Goal: Information Seeking & Learning: Learn about a topic

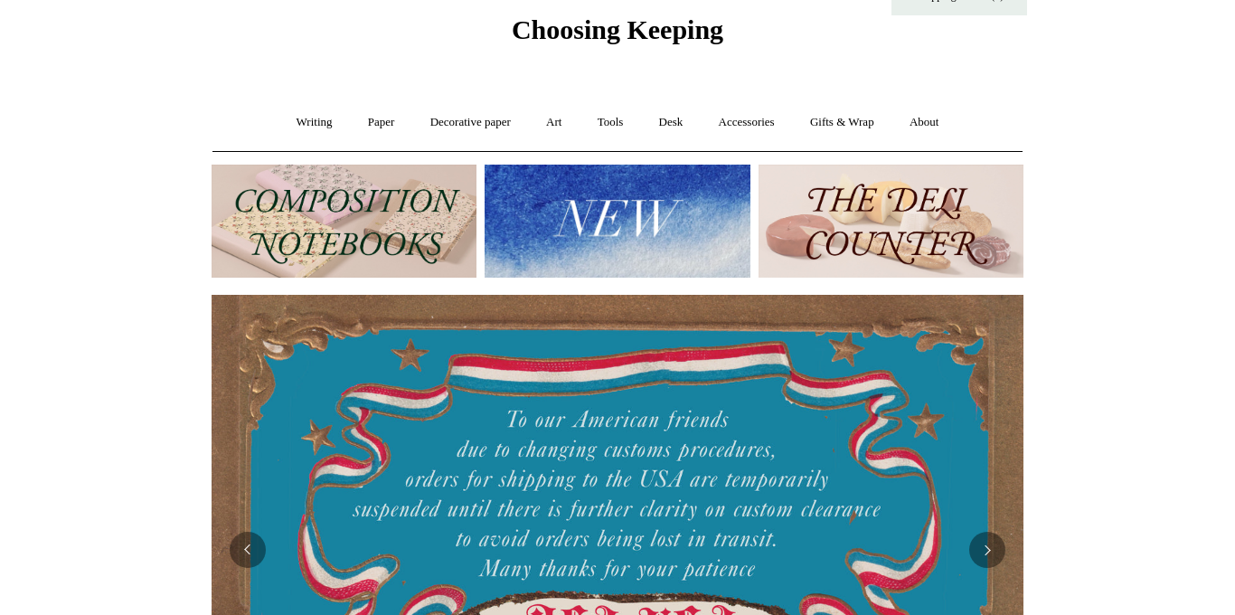
scroll to position [49, 0]
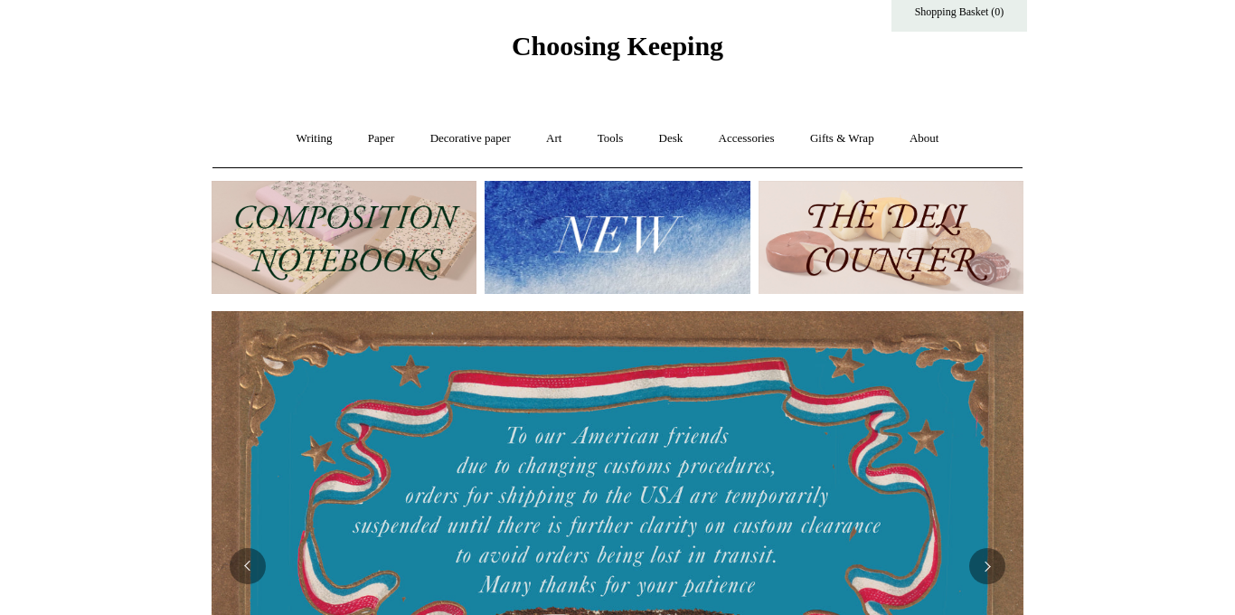
click at [616, 252] on img at bounding box center [617, 237] width 265 height 113
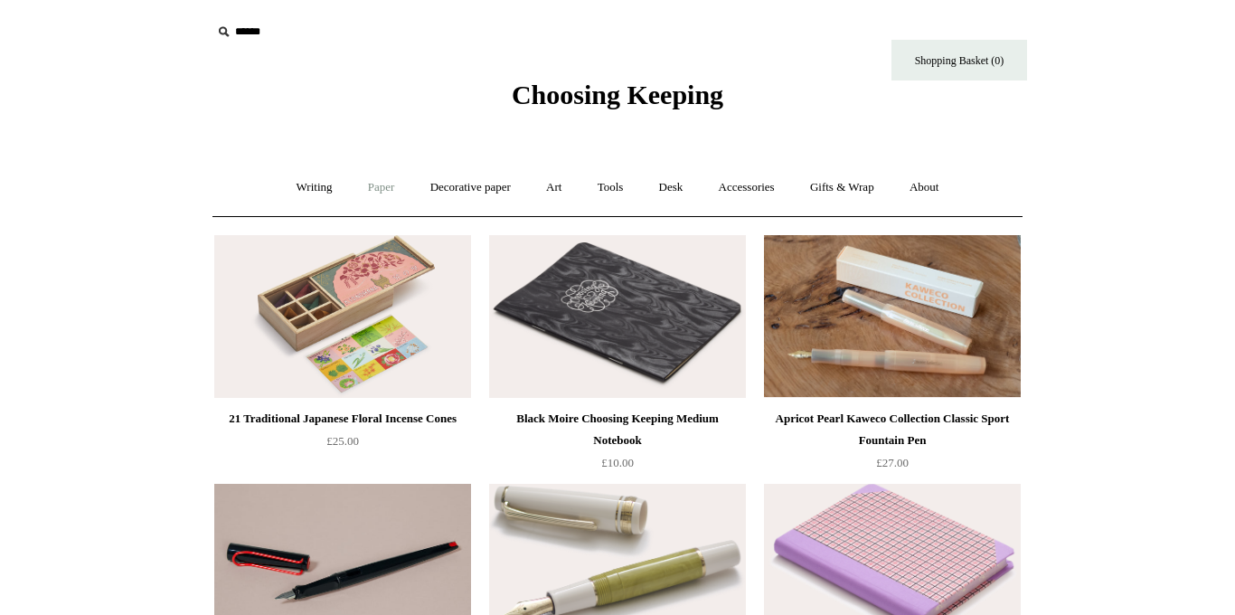
click at [374, 188] on link "Paper +" at bounding box center [382, 188] width 60 height 48
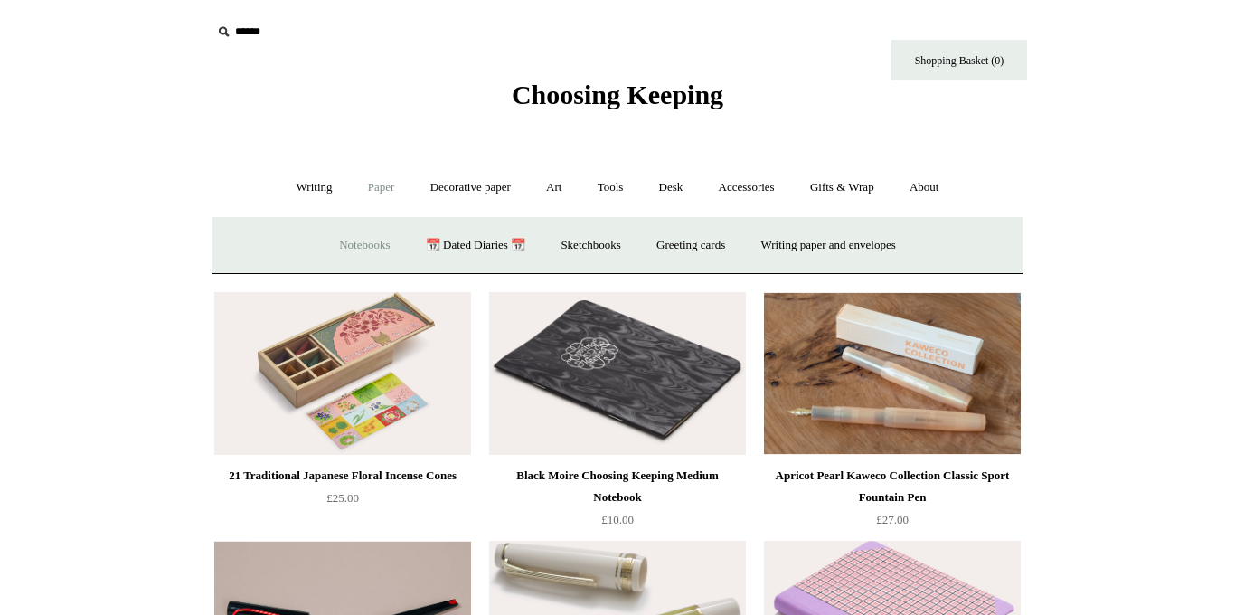
click at [343, 246] on link "Notebooks +" at bounding box center [364, 246] width 83 height 48
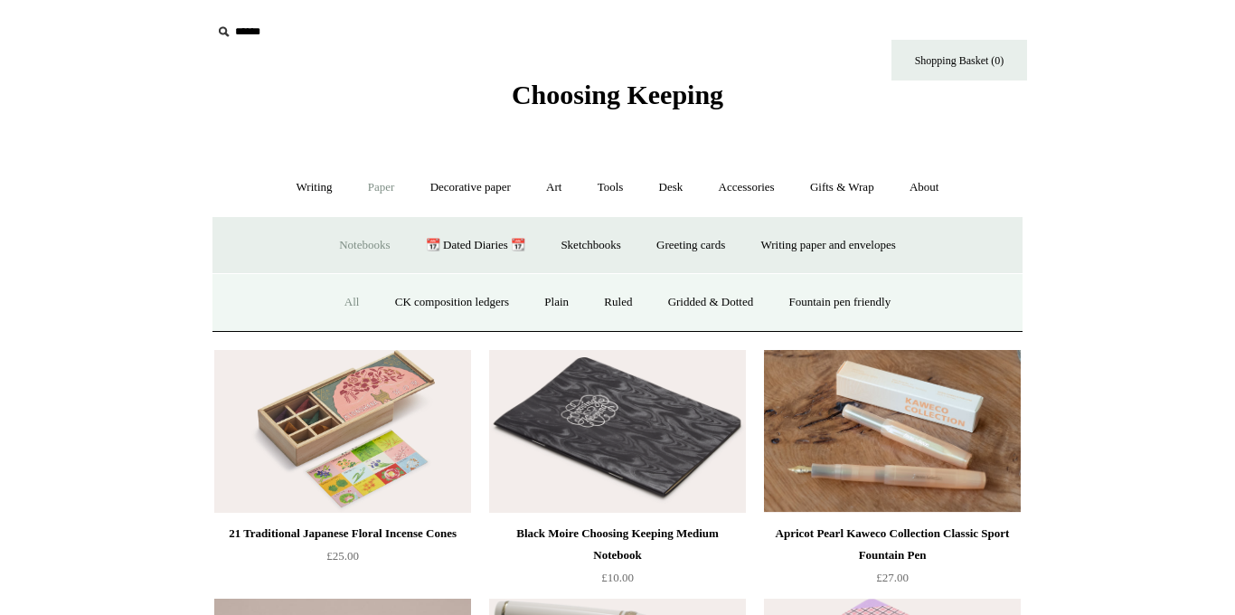
click at [334, 298] on link "All" at bounding box center [352, 303] width 48 height 48
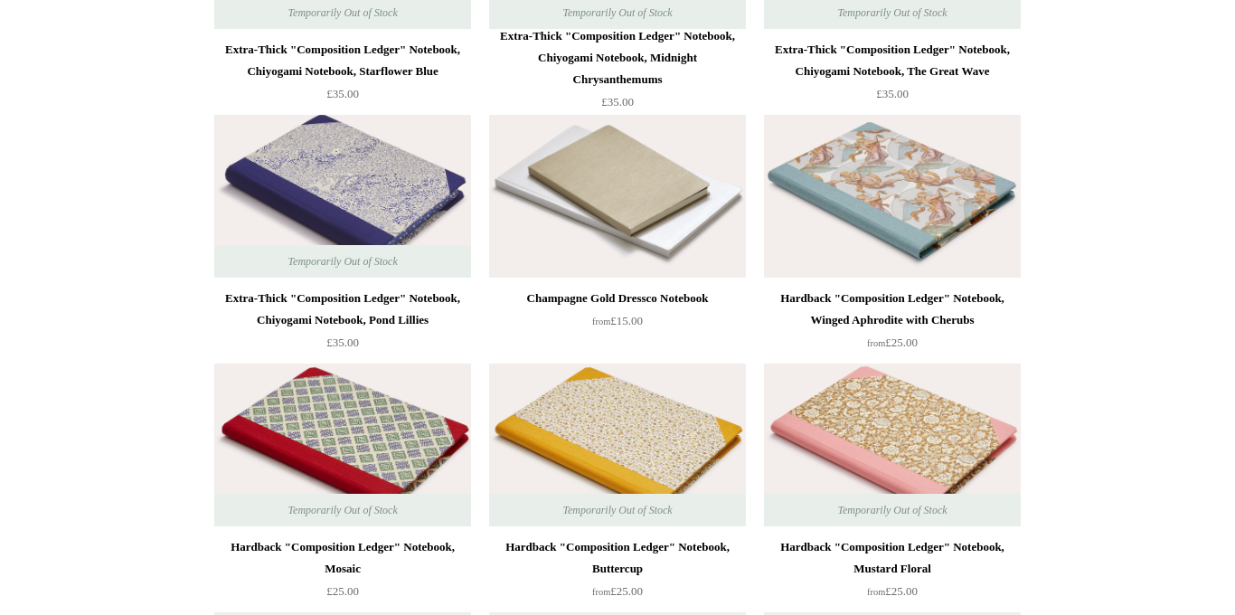
scroll to position [12535, 0]
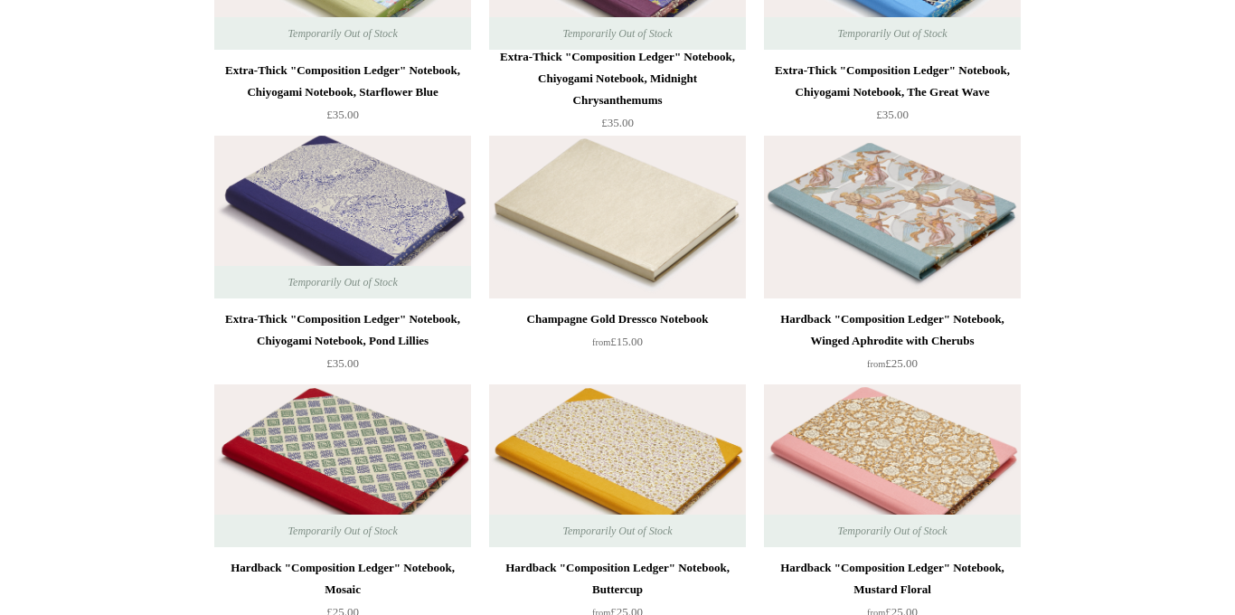
click at [692, 238] on img at bounding box center [617, 217] width 257 height 163
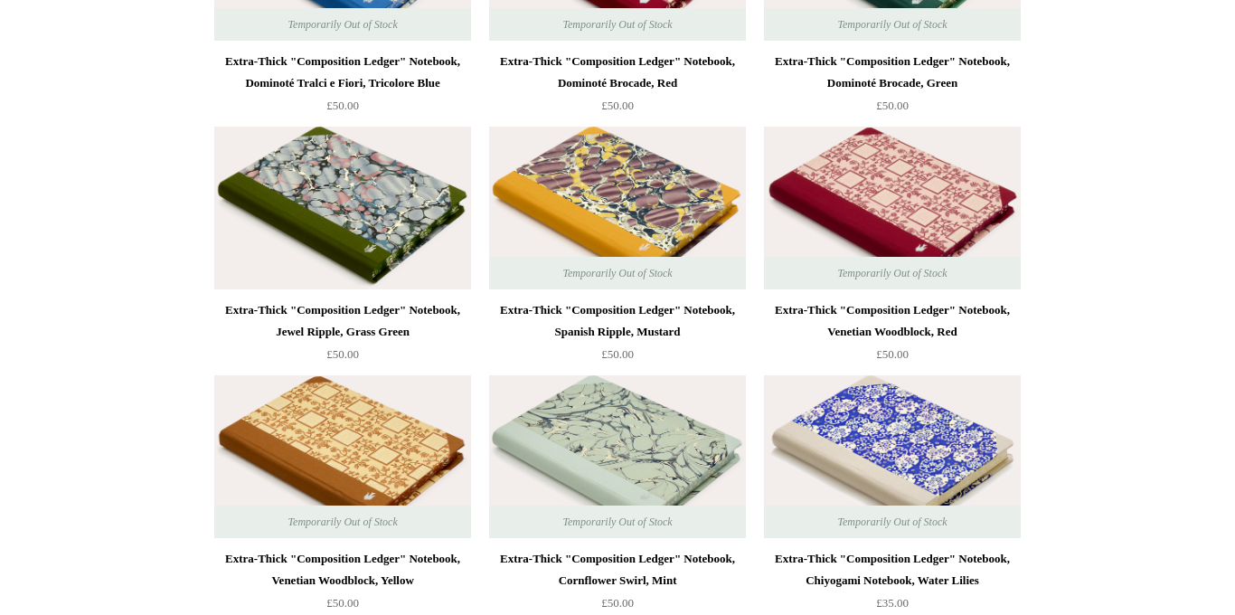
scroll to position [11665, 0]
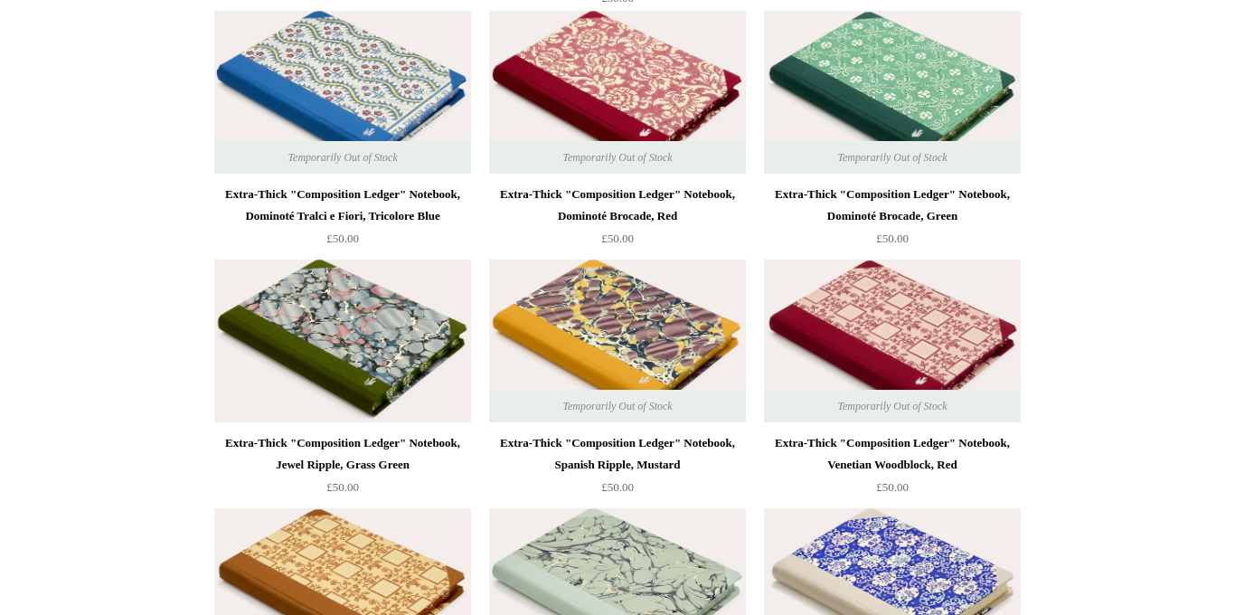
click at [396, 327] on img at bounding box center [342, 341] width 257 height 163
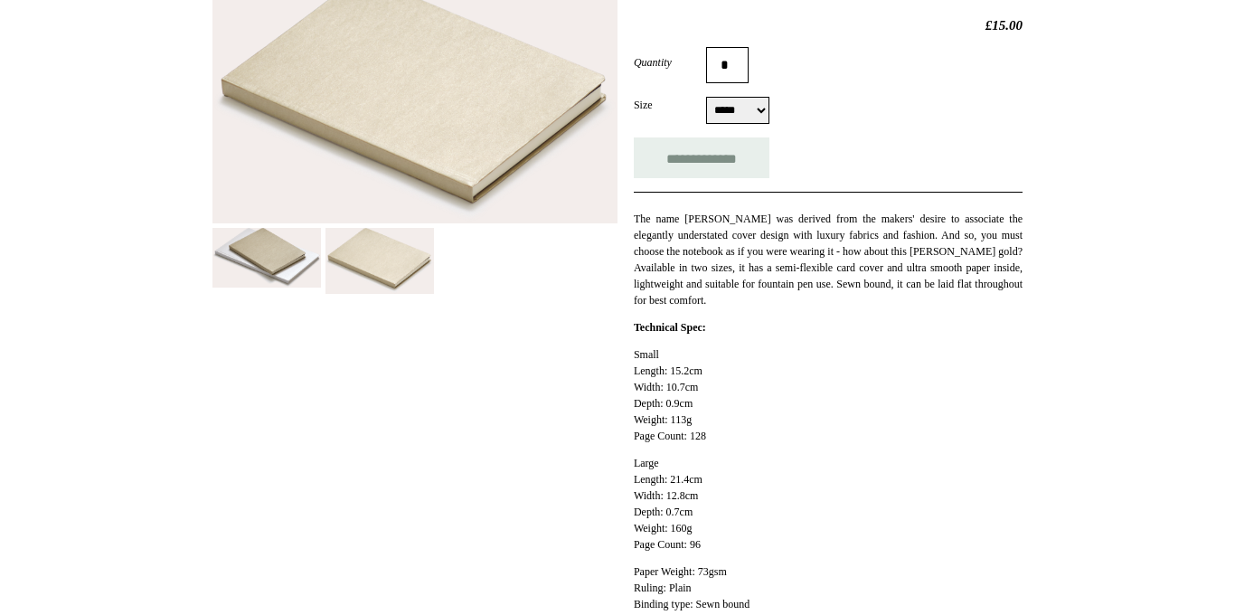
scroll to position [303, 0]
click at [444, 163] on img at bounding box center [415, 98] width 405 height 247
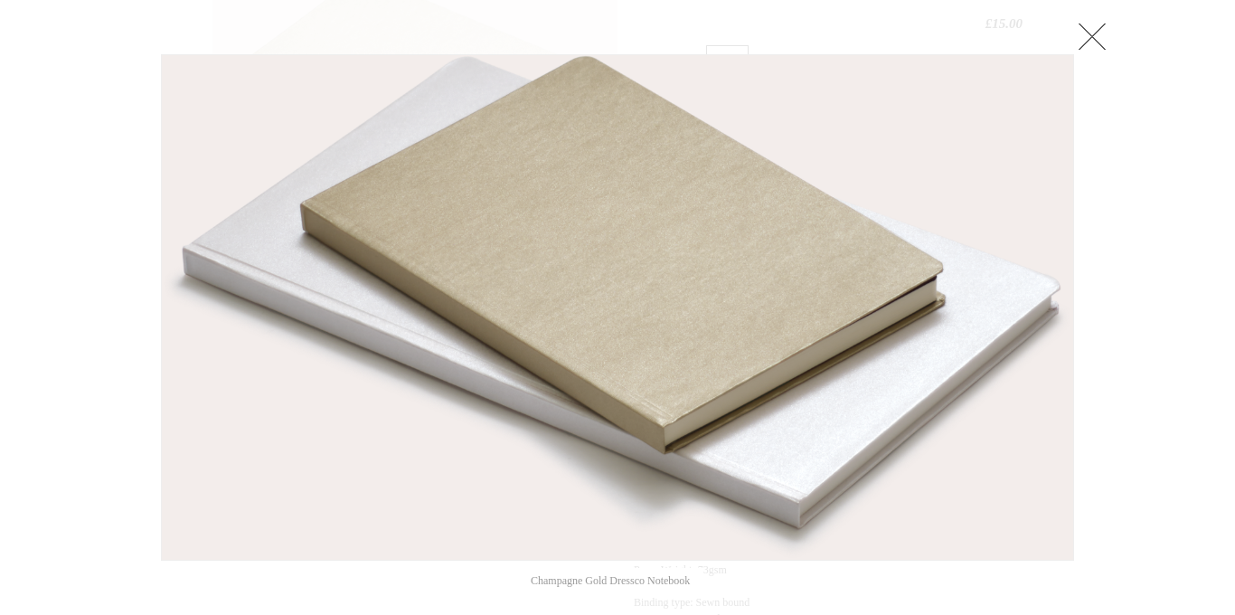
click at [1100, 24] on link at bounding box center [1092, 36] width 36 height 36
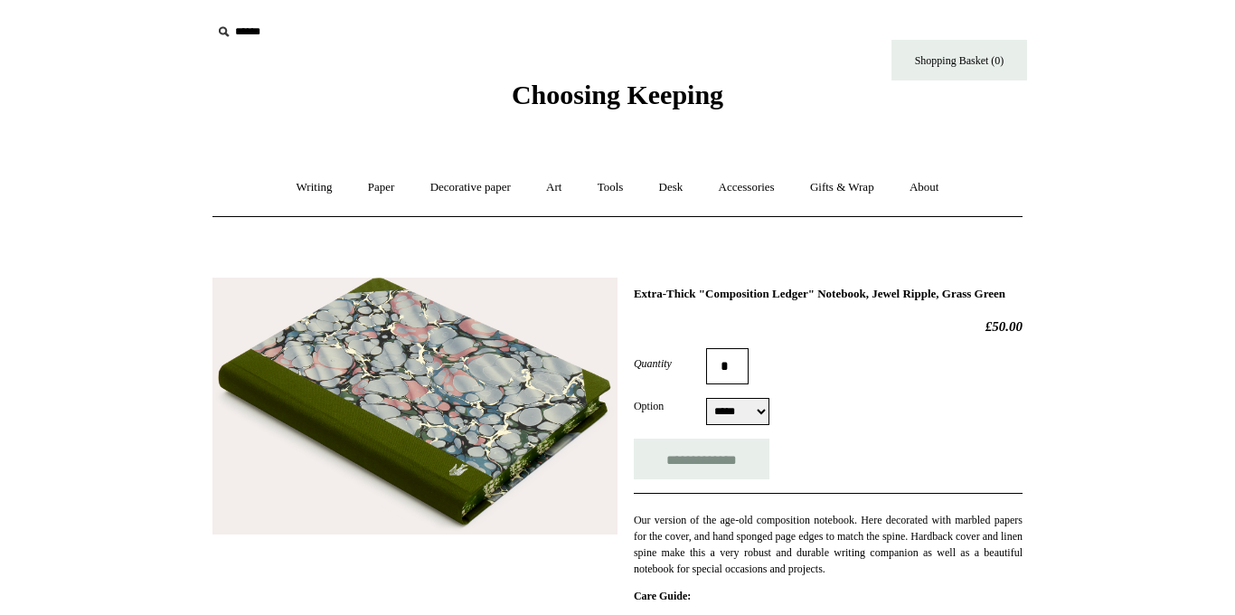
select select "*****"
click at [516, 394] on img at bounding box center [415, 406] width 405 height 257
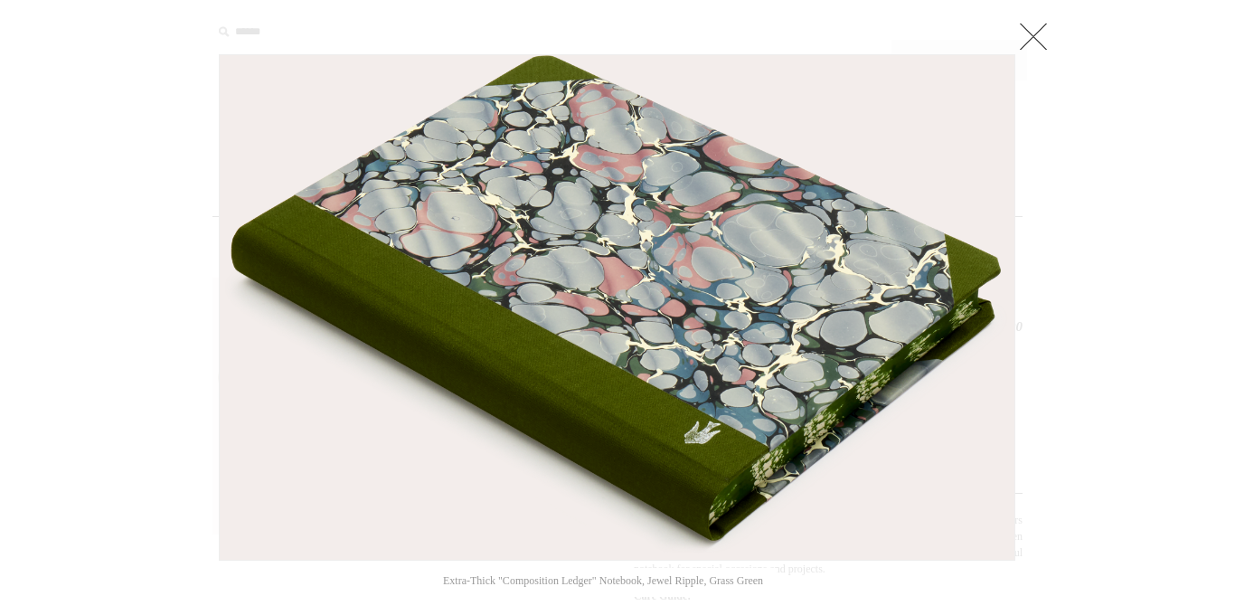
click at [1035, 37] on link at bounding box center [1034, 36] width 36 height 36
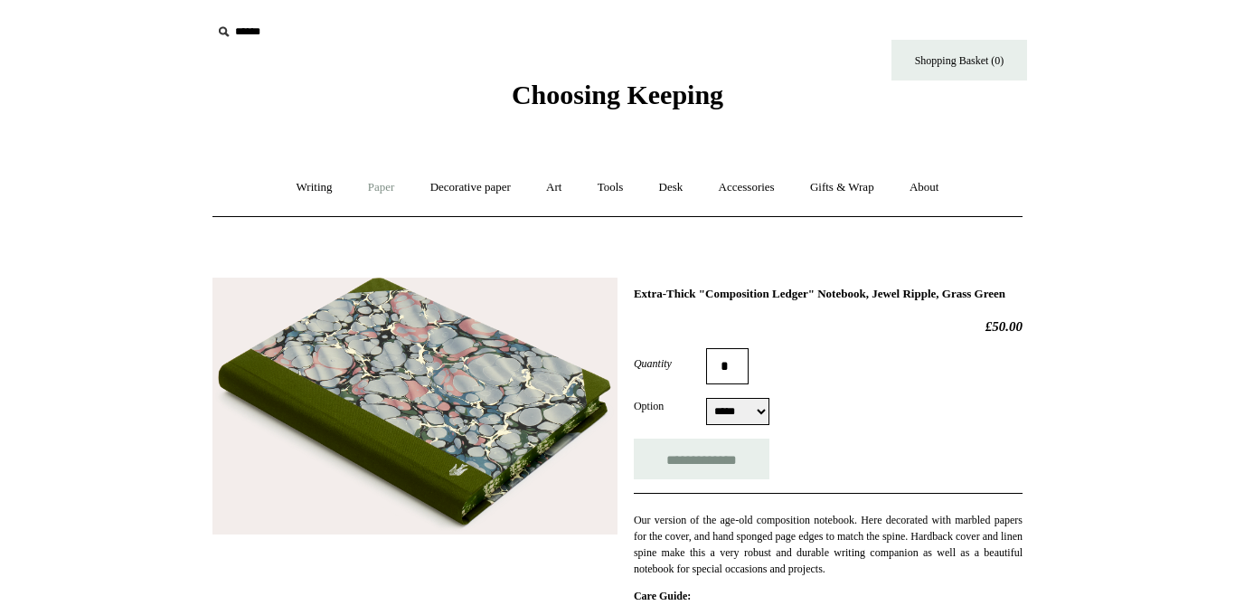
click at [373, 186] on link "Paper +" at bounding box center [382, 188] width 60 height 48
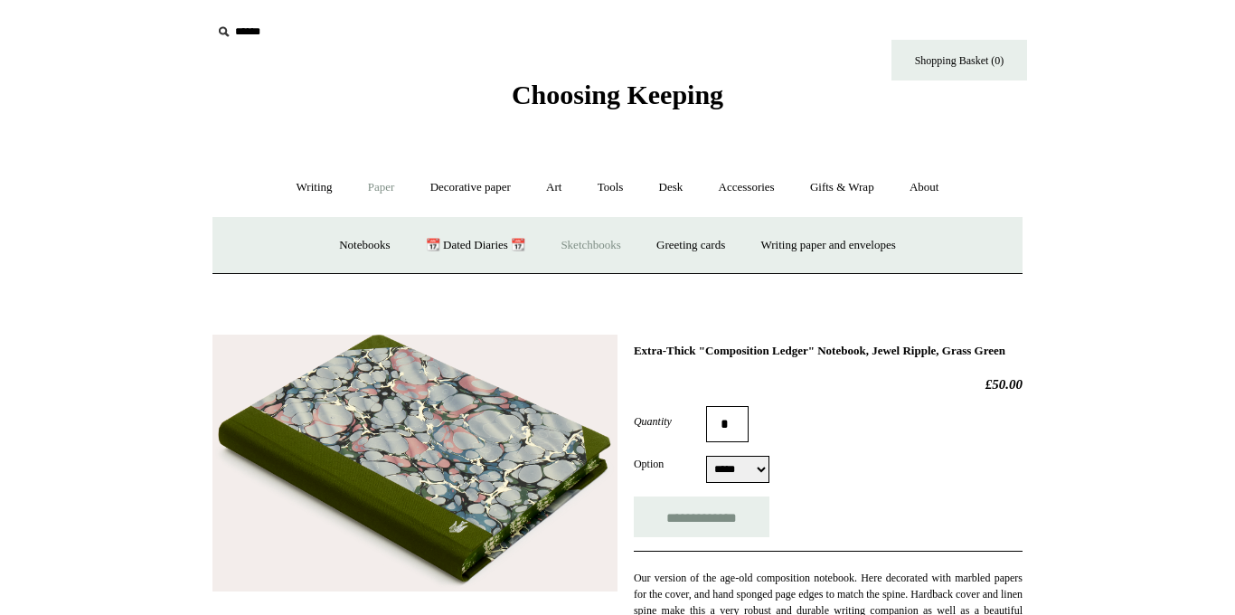
click at [607, 238] on link "Sketchbooks +" at bounding box center [590, 246] width 92 height 48
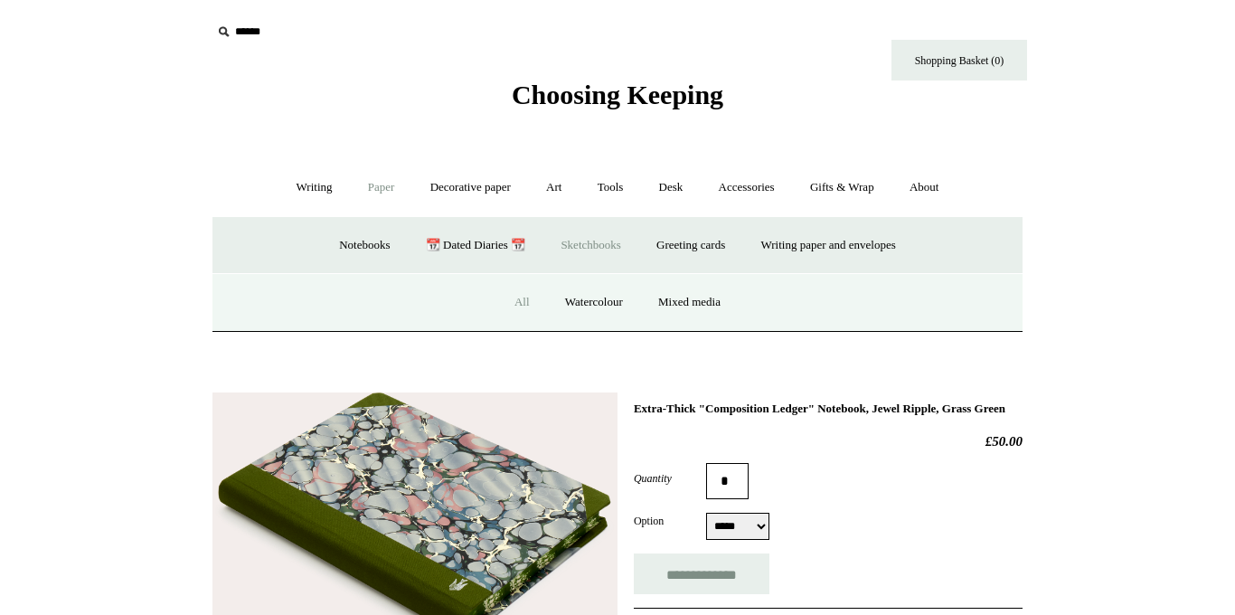
click at [513, 302] on link "All" at bounding box center [522, 303] width 48 height 48
